Goal: Consume media (video, audio): Consume media (video, audio)

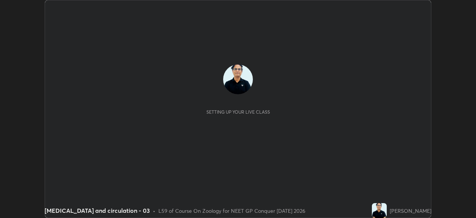
scroll to position [218, 476]
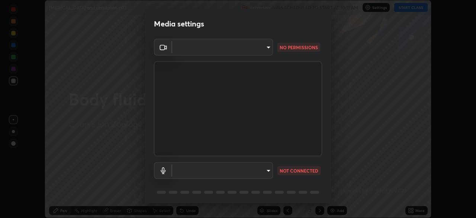
click at [265, 47] on body "Erase all Body fluids and circulation - 03 Recording WAS SCHEDULED TO START AT …" at bounding box center [238, 109] width 476 height 218
click at [266, 48] on div at bounding box center [238, 109] width 476 height 218
click at [267, 48] on body "Erase all Body fluids and circulation - 03 Recording WAS SCHEDULED TO START AT …" at bounding box center [238, 109] width 476 height 218
click at [267, 50] on div at bounding box center [238, 109] width 476 height 218
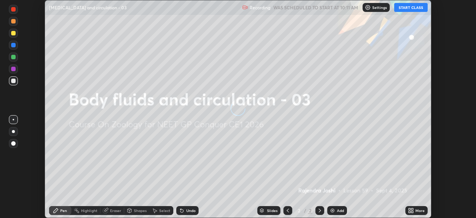
scroll to position [218, 476]
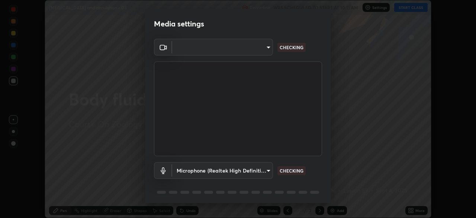
type input "db3d1ad22544af993bdaf24671cda6a93de83bd63e8875fcf6d81fdb49ab9a36"
click at [265, 48] on body "Erase all Body fluids and circulation - 03 Recording WAS SCHEDULED TO START AT …" at bounding box center [238, 109] width 476 height 218
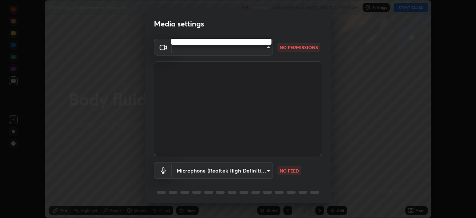
click at [267, 46] on div at bounding box center [238, 109] width 476 height 218
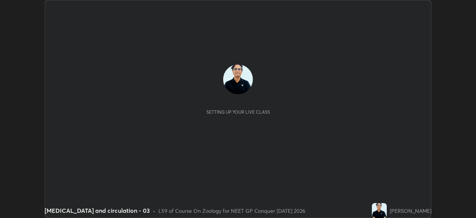
scroll to position [218, 476]
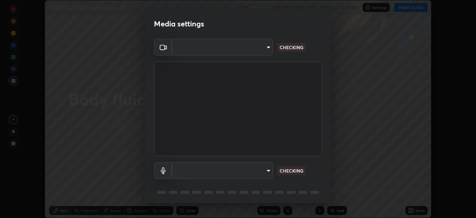
type input "db3d1ad22544af993bdaf24671cda6a93de83bd63e8875fcf6d81fdb49ab9a36"
click at [266, 47] on body "Erase all Body fluids and circulation - 03 Recording WAS SCHEDULED TO START AT …" at bounding box center [238, 109] width 476 height 218
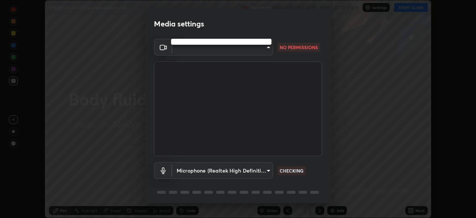
click at [266, 45] on div at bounding box center [238, 109] width 476 height 218
click at [268, 45] on body "Erase all [MEDICAL_DATA] and circulation - 03 Recording WAS SCHEDULED TO START …" at bounding box center [238, 109] width 476 height 218
click at [271, 47] on div at bounding box center [238, 109] width 476 height 218
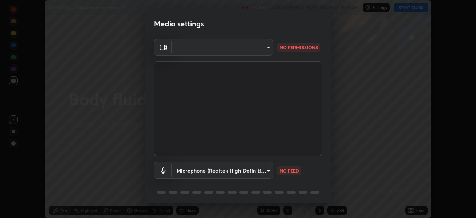
click at [267, 46] on body "Erase all [MEDICAL_DATA] and circulation - 03 Recording WAS SCHEDULED TO START …" at bounding box center [238, 109] width 476 height 218
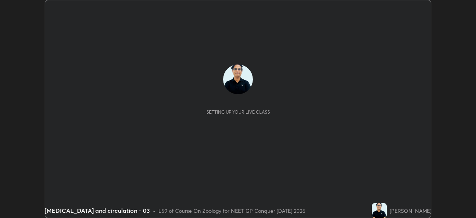
scroll to position [218, 476]
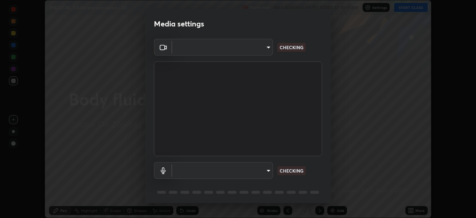
type input "db3d1ad22544af993bdaf24671cda6a93de83bd63e8875fcf6d81fdb49ab9a36"
click at [266, 49] on body "Erase all Body fluids and circulation - 03 Recording WAS SCHEDULED TO START AT …" at bounding box center [238, 109] width 476 height 218
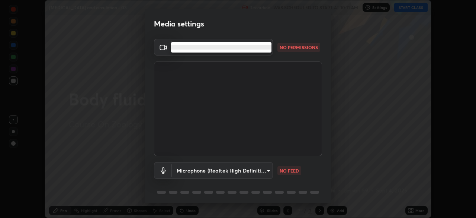
click at [267, 62] on div at bounding box center [238, 109] width 476 height 218
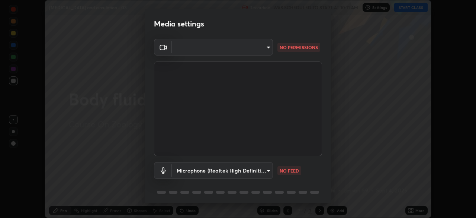
click at [268, 47] on body "Erase all Body fluids and circulation - 03 Recording WAS SCHEDULED TO START AT …" at bounding box center [238, 109] width 476 height 218
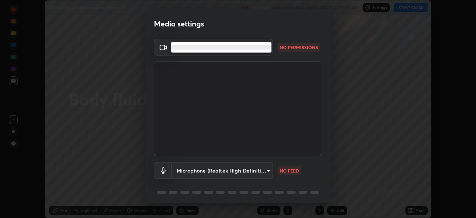
click at [255, 45] on li at bounding box center [221, 47] width 100 height 4
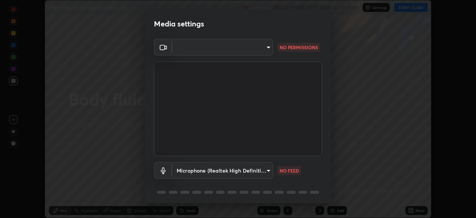
click at [266, 47] on body "Erase all Body fluids and circulation - 03 Recording WAS SCHEDULED TO START AT …" at bounding box center [238, 109] width 476 height 218
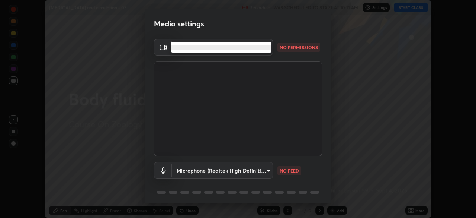
click at [231, 48] on li at bounding box center [221, 47] width 100 height 4
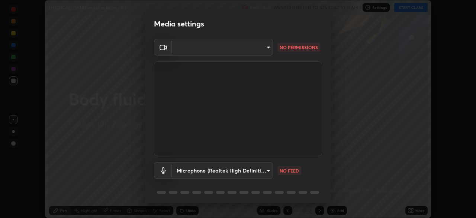
click at [268, 48] on body "Erase all [MEDICAL_DATA] and circulation - 03 Recording WAS SCHEDULED TO START …" at bounding box center [238, 109] width 476 height 218
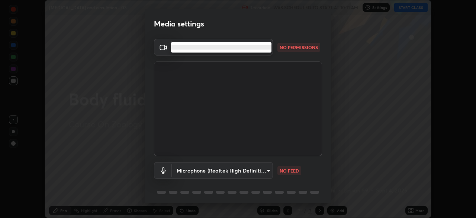
click at [263, 64] on div at bounding box center [238, 109] width 476 height 218
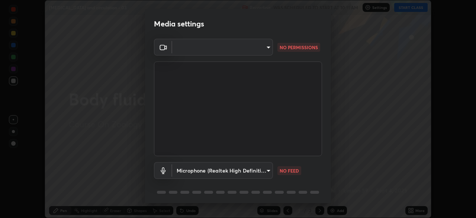
click at [267, 46] on body "Erase all [MEDICAL_DATA] and circulation - 03 Recording WAS SCHEDULED TO START …" at bounding box center [238, 109] width 476 height 218
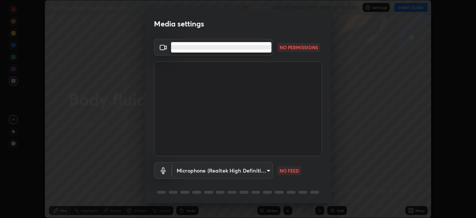
click at [280, 60] on div at bounding box center [238, 109] width 476 height 218
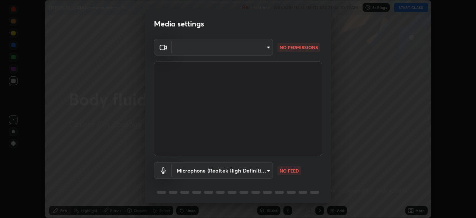
click at [267, 46] on body "Erase all [MEDICAL_DATA] and circulation - 03 Recording WAS SCHEDULED TO START …" at bounding box center [238, 109] width 476 height 218
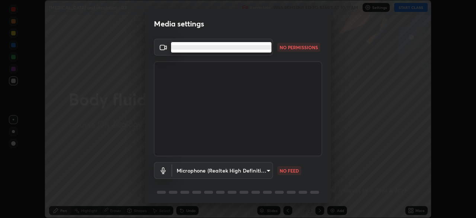
click at [270, 54] on div at bounding box center [238, 109] width 476 height 218
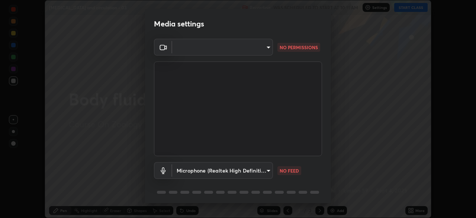
click at [268, 46] on body "Erase all [MEDICAL_DATA] and circulation - 03 Recording WAS SCHEDULED TO START …" at bounding box center [238, 109] width 476 height 218
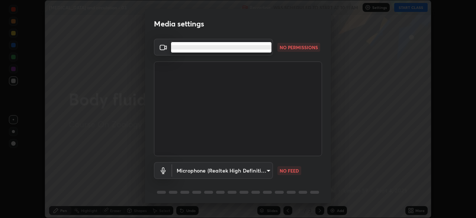
click at [271, 61] on div at bounding box center [238, 109] width 476 height 218
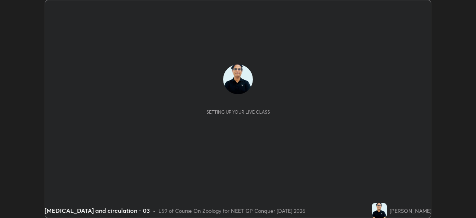
scroll to position [218, 476]
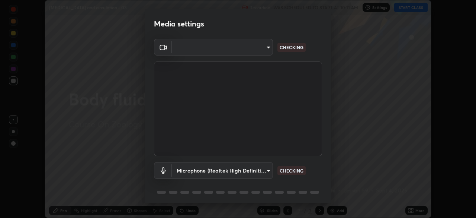
click at [267, 47] on body "Erase all [MEDICAL_DATA] and circulation - 03 Recording WAS SCHEDULED TO START …" at bounding box center [238, 109] width 476 height 218
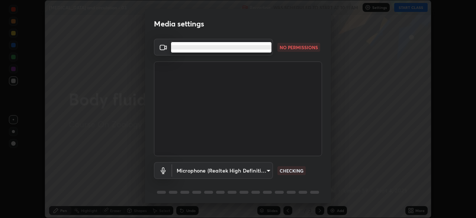
click at [279, 54] on div at bounding box center [238, 109] width 476 height 218
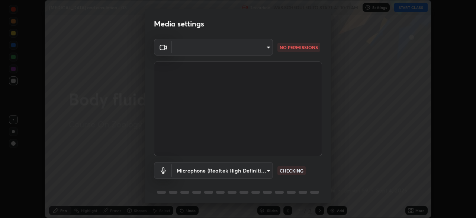
click at [268, 47] on body "Erase all [MEDICAL_DATA] and circulation - 03 Recording WAS SCHEDULED TO START …" at bounding box center [238, 109] width 476 height 218
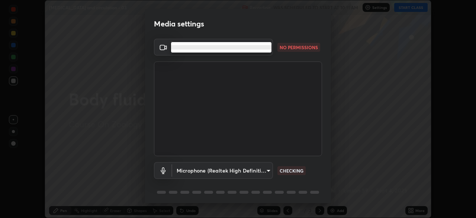
click at [278, 52] on div at bounding box center [238, 109] width 476 height 218
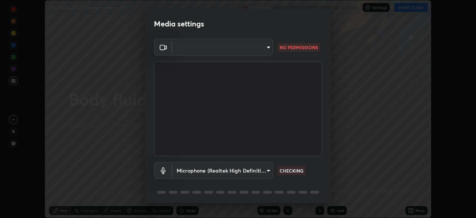
click at [265, 45] on body "Erase all [MEDICAL_DATA] and circulation - 03 Recording WAS SCHEDULED TO START …" at bounding box center [238, 109] width 476 height 218
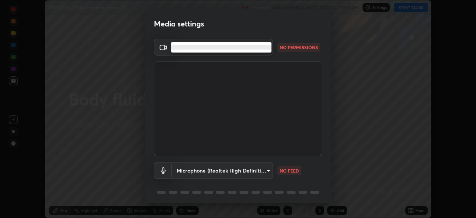
click at [267, 171] on div at bounding box center [238, 109] width 476 height 218
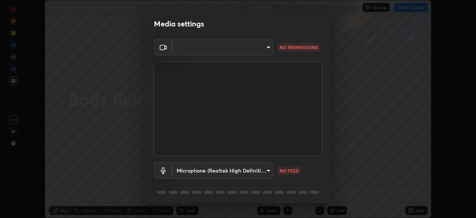
click at [268, 169] on body "Erase all [MEDICAL_DATA] and circulation - 03 Recording WAS SCHEDULED TO START …" at bounding box center [238, 109] width 476 height 218
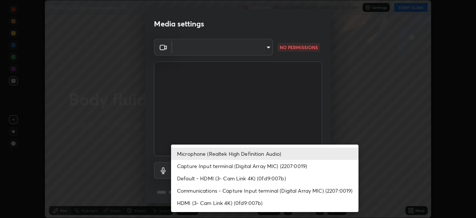
click at [255, 205] on li "HDMI (3- Cam Link 4K) (0fd9:007b)" at bounding box center [264, 202] width 187 height 12
type input "f7a14f01a7f5f00d9ce82299b181601c9afa20b1e4c4f525c5a91e953177b9f5"
